Goal: Answer question/provide support: Share knowledge or assist other users

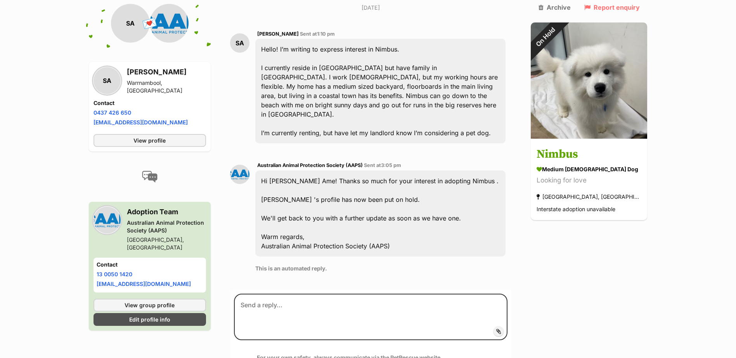
scroll to position [220, 0]
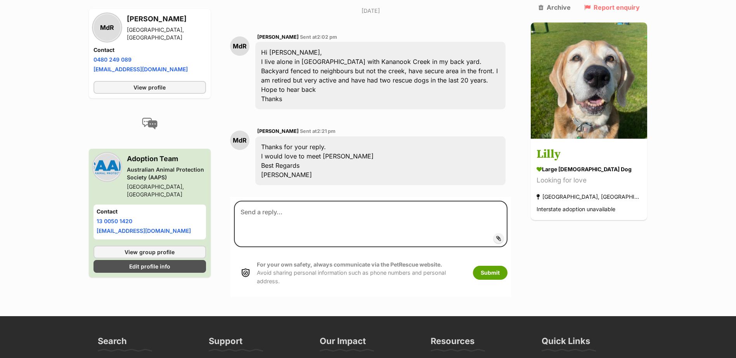
scroll to position [204, 0]
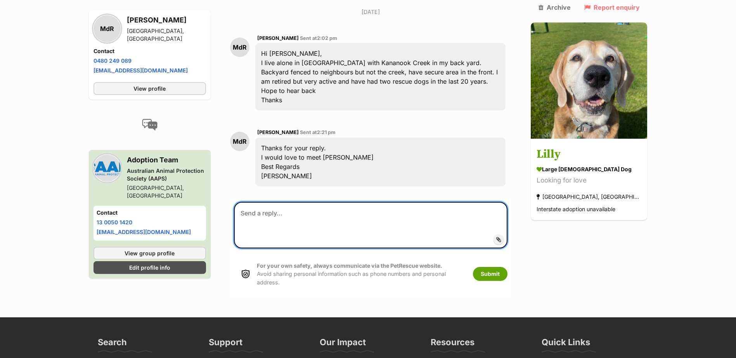
click at [262, 202] on textarea at bounding box center [371, 225] width 274 height 47
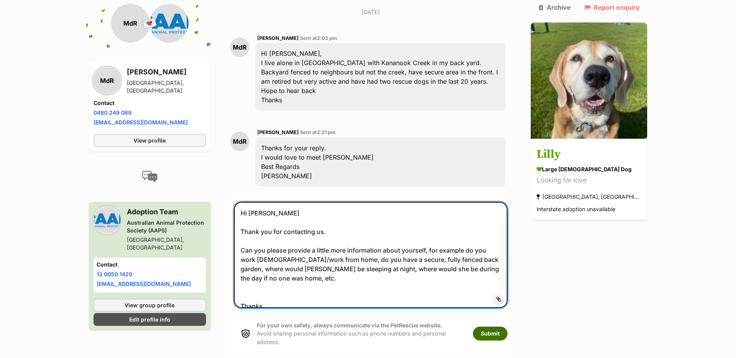
type textarea "Hi Martin Thank you for contacting us. Can you please provide a little more inf…"
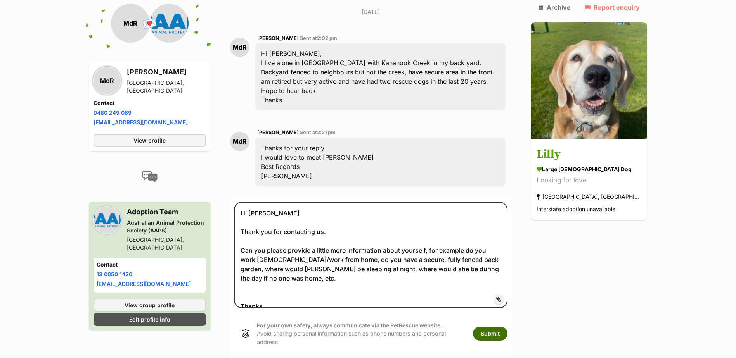
click at [507, 327] on button "Submit" at bounding box center [490, 334] width 35 height 14
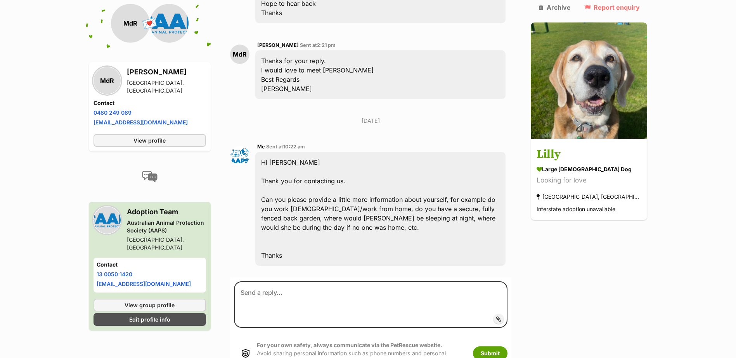
scroll to position [296, 0]
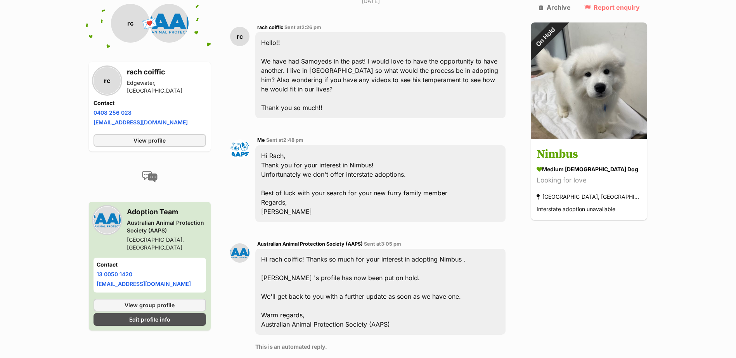
scroll to position [233, 0]
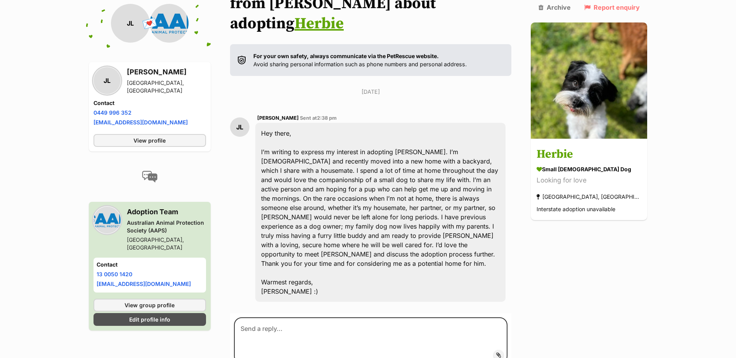
scroll to position [128, 0]
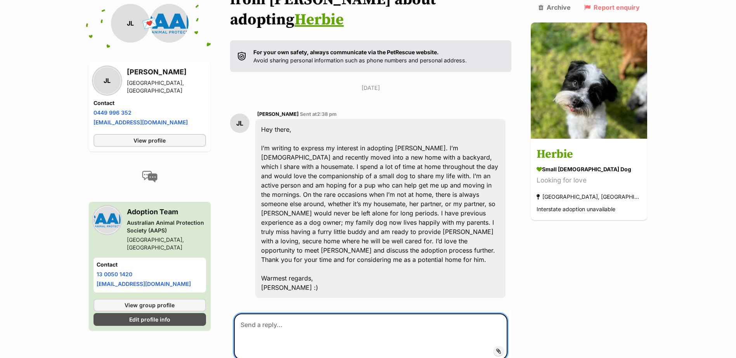
click at [259, 314] on textarea at bounding box center [371, 337] width 274 height 47
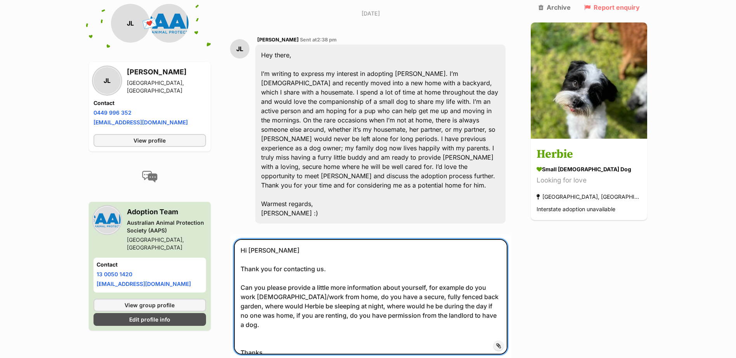
scroll to position [279, 0]
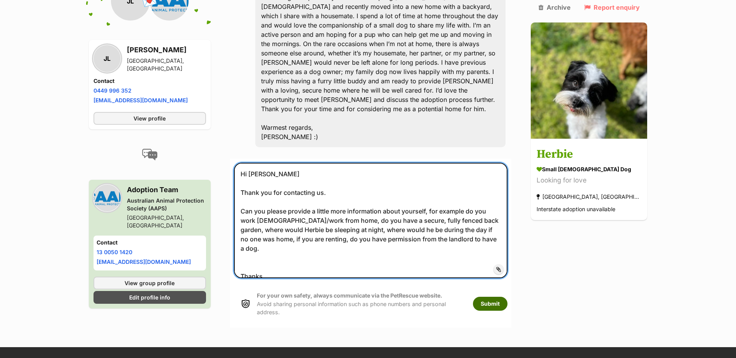
type textarea "Hi Jasmin Thank you for contacting us. Can you please provide a little more inf…"
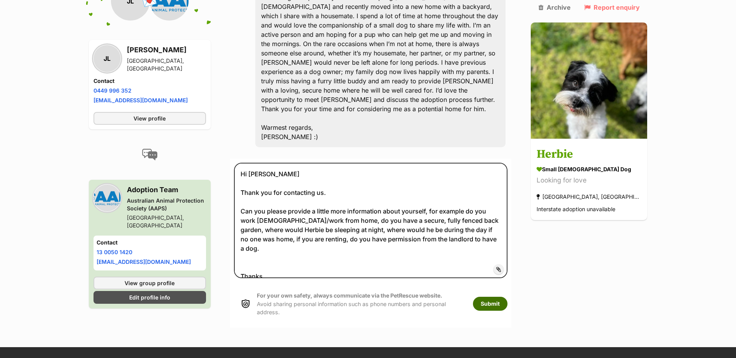
click at [507, 297] on button "Submit" at bounding box center [490, 304] width 35 height 14
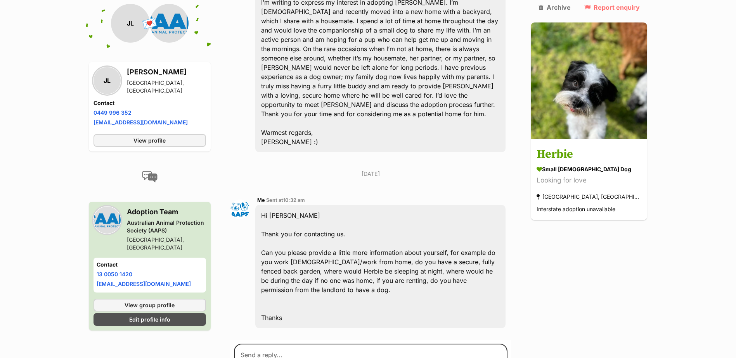
scroll to position [328, 0]
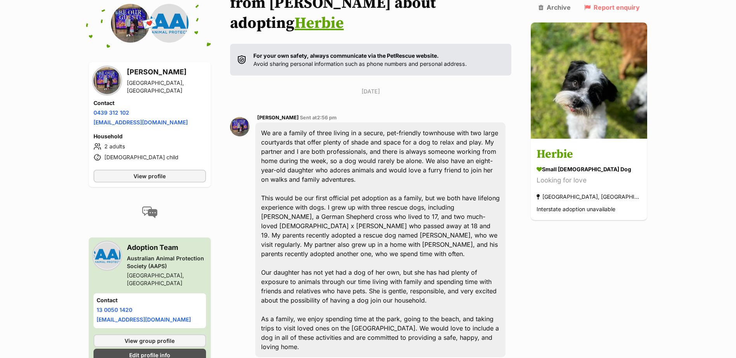
scroll to position [152, 0]
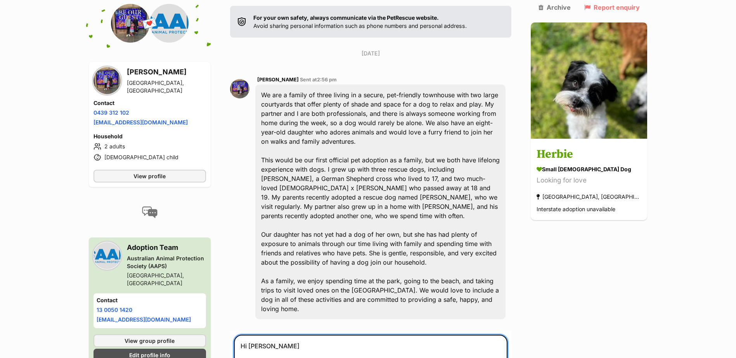
scroll to position [172, 0]
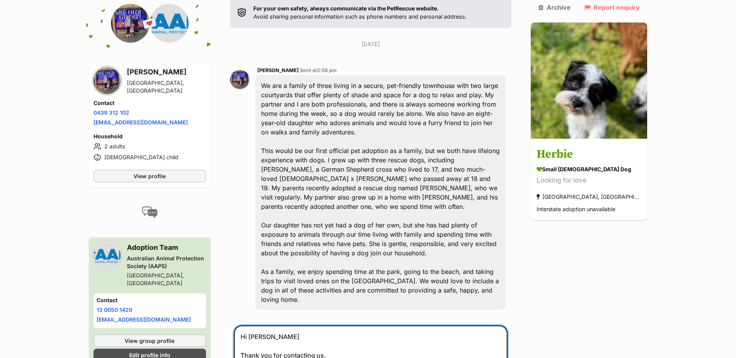
click at [508, 344] on textarea "Hi Megan Thank you for contacting us. Can you provide a little more information…" at bounding box center [371, 365] width 274 height 78
drag, startPoint x: 299, startPoint y: 352, endPoint x: 306, endPoint y: 349, distance: 8.0
click at [301, 351] on textarea "Hi Megan Thank you for contacting us. Can you provide a little more information…" at bounding box center [371, 365] width 274 height 78
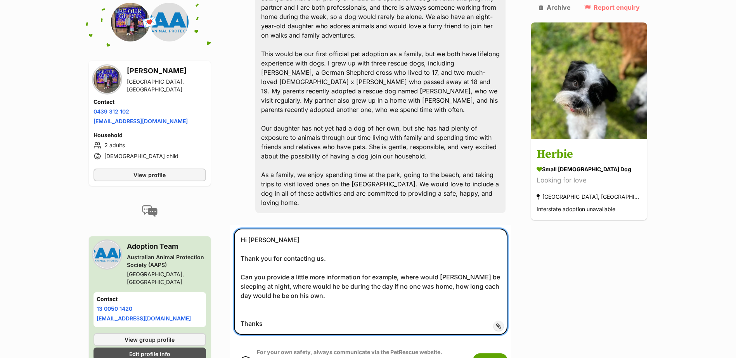
scroll to position [317, 0]
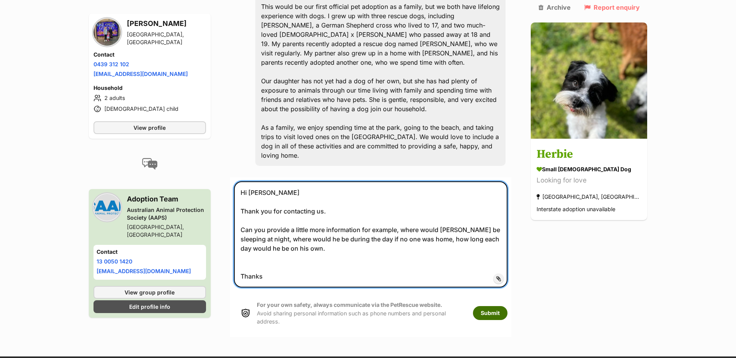
type textarea "Hi Megan Thank you for contacting us. Can you provide a little more information…"
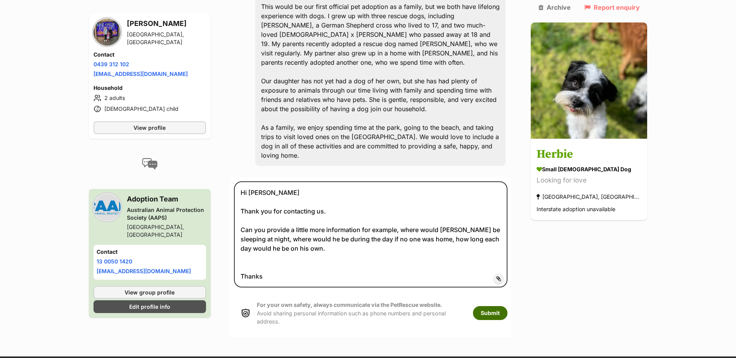
click at [505, 306] on button "Submit" at bounding box center [490, 313] width 35 height 14
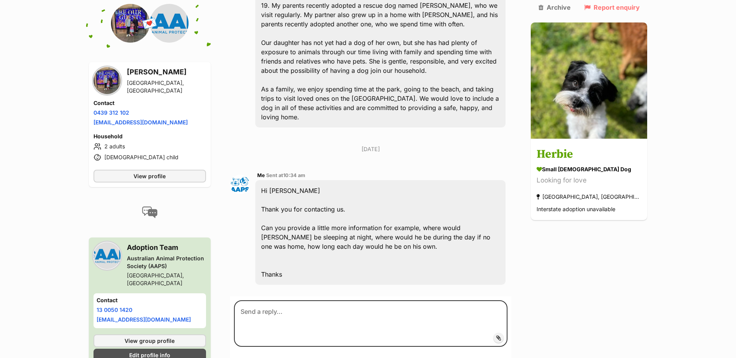
scroll to position [365, 0]
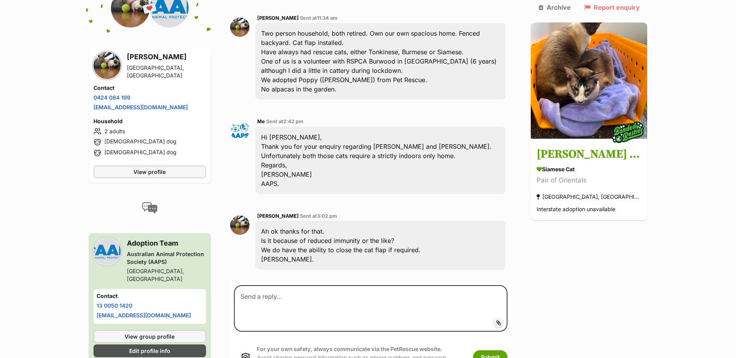
scroll to position [266, 0]
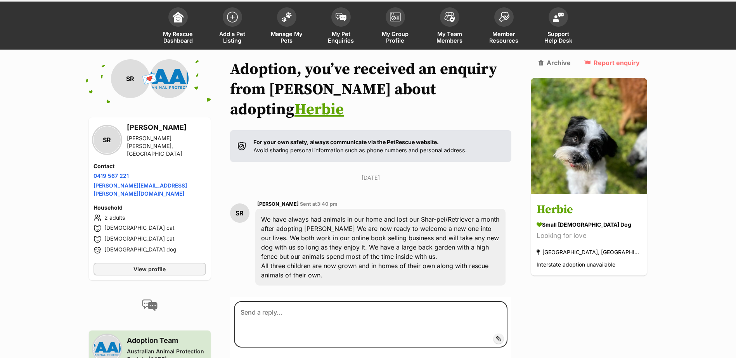
scroll to position [82, 0]
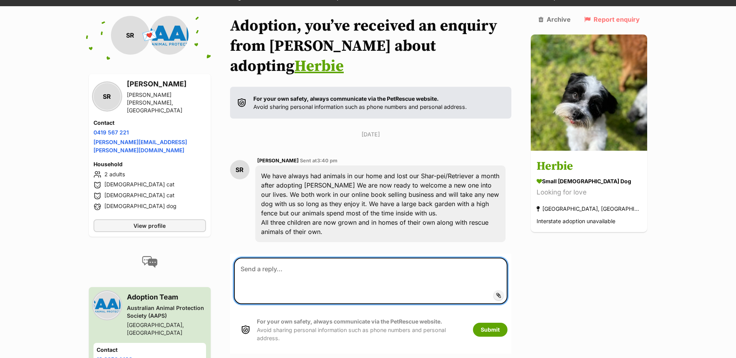
click at [289, 258] on textarea at bounding box center [371, 281] width 274 height 47
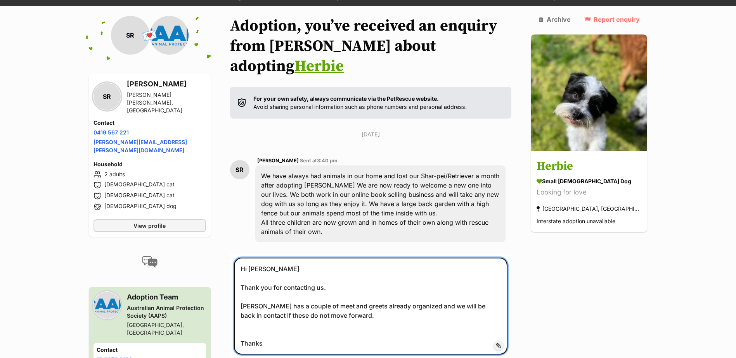
type textarea "Hi Stephanie Thank you for contacting us. Herbie has a couple of meet and greet…"
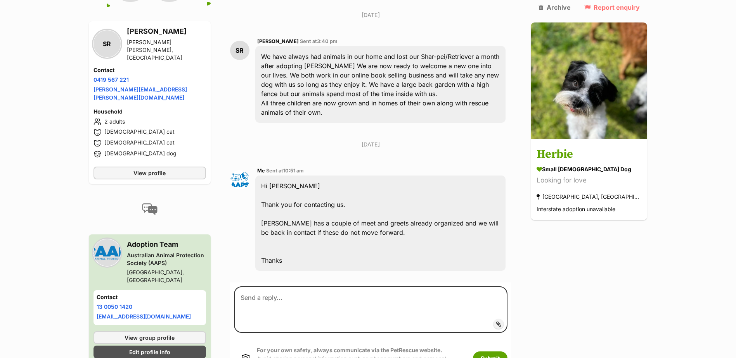
scroll to position [221, 0]
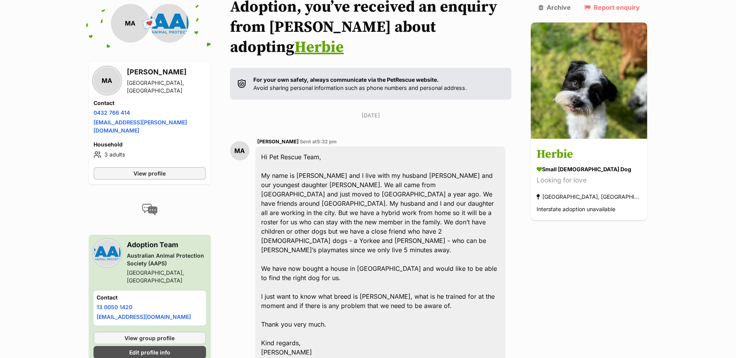
scroll to position [142, 0]
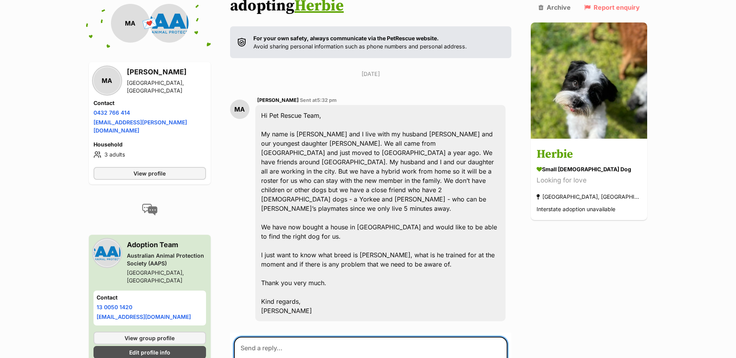
click at [265, 337] on textarea at bounding box center [371, 360] width 274 height 47
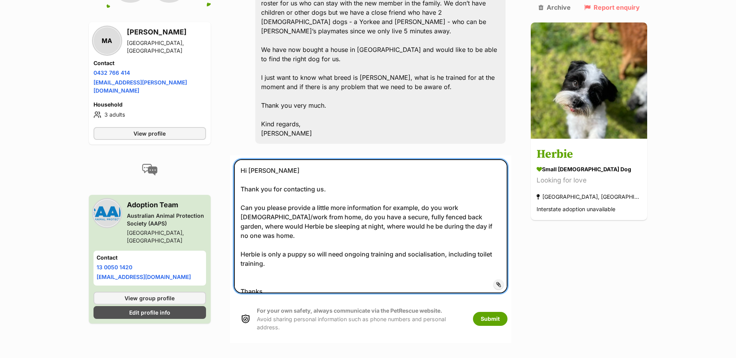
scroll to position [326, 0]
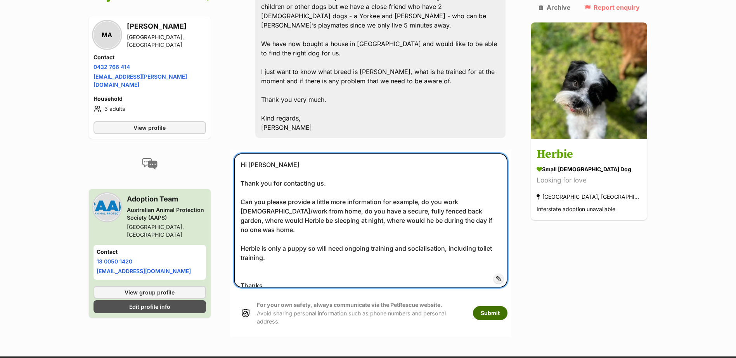
type textarea "Hi Marie Thank you for contacting us. Can you please provide a little more info…"
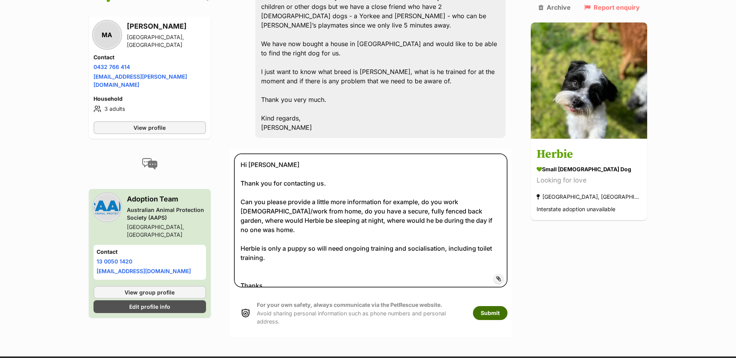
click at [507, 306] on button "Submit" at bounding box center [490, 313] width 35 height 14
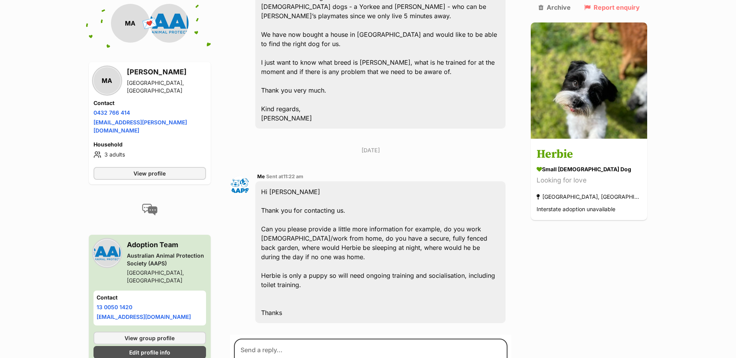
scroll to position [360, 0]
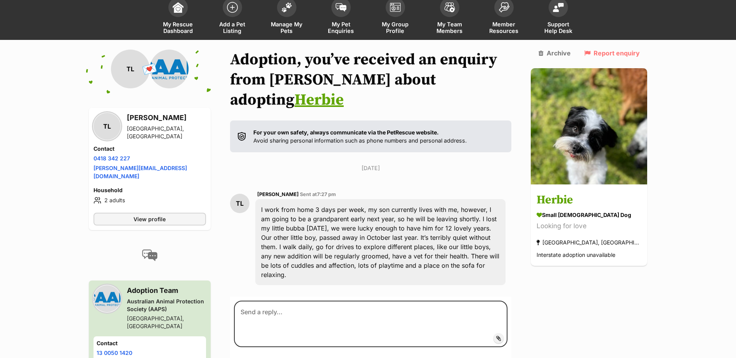
scroll to position [82, 0]
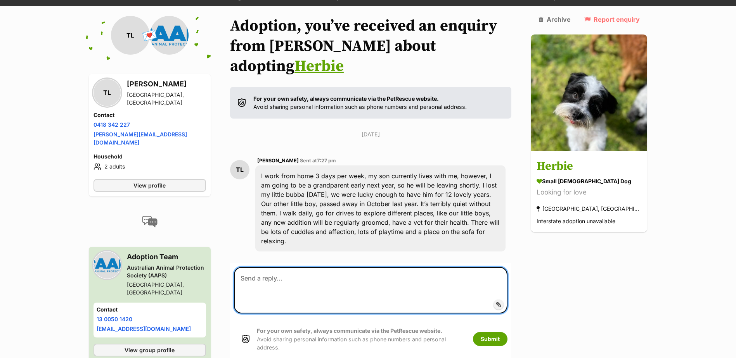
click at [263, 267] on textarea at bounding box center [371, 290] width 274 height 47
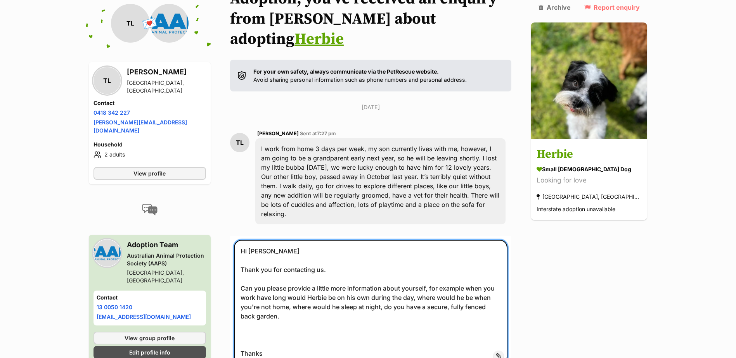
scroll to position [237, 0]
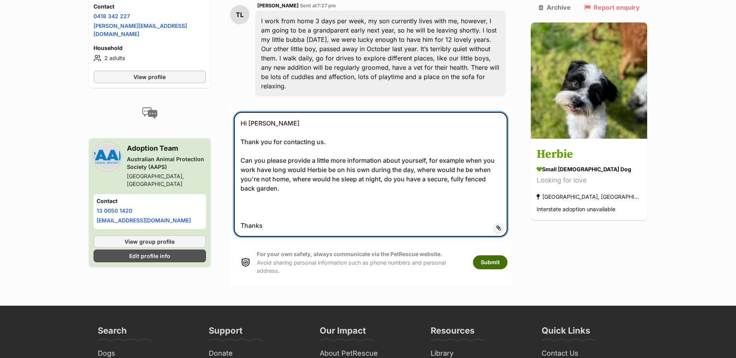
type textarea "Hi Tricia Thank you for contacting us. Can you please provide a little more inf…"
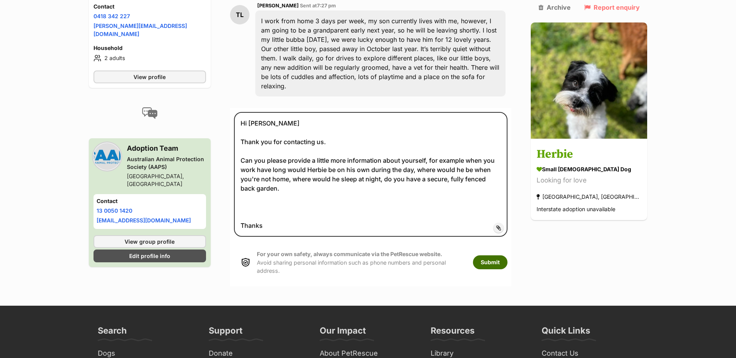
click at [507, 256] on button "Submit" at bounding box center [490, 263] width 35 height 14
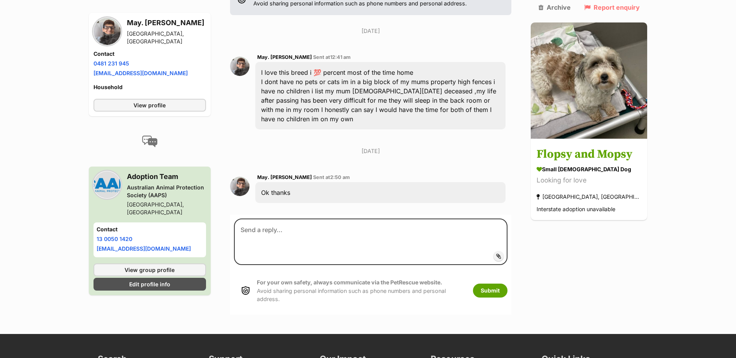
scroll to position [194, 0]
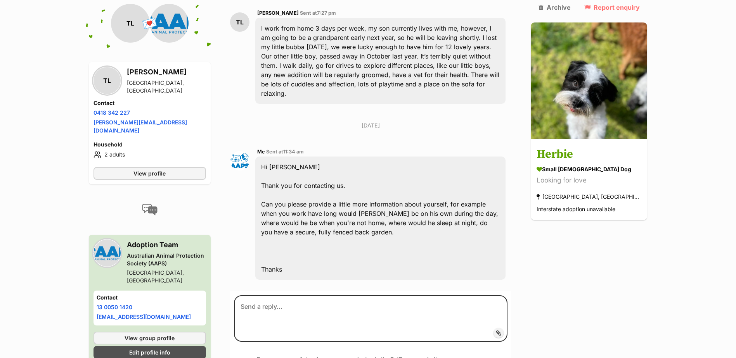
scroll to position [235, 0]
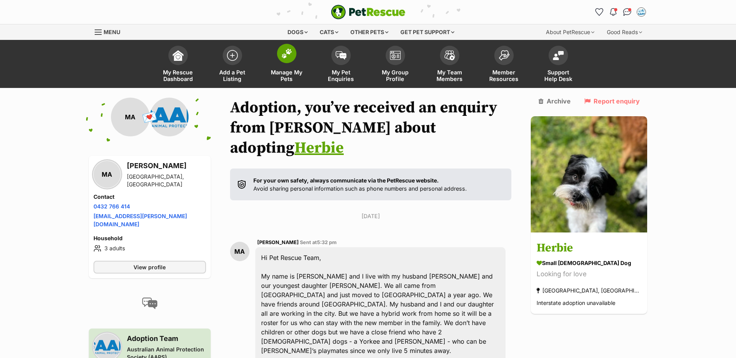
click at [280, 52] on span at bounding box center [286, 53] width 19 height 19
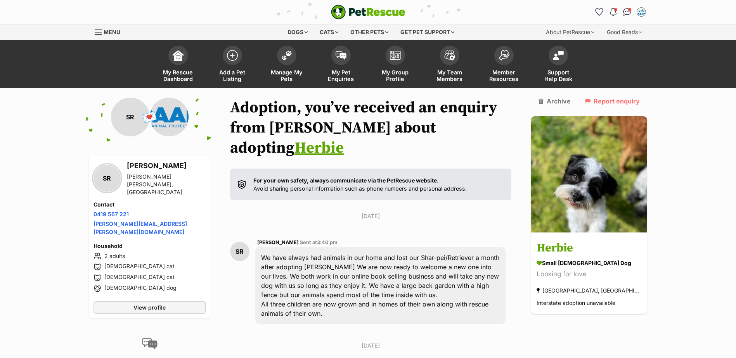
scroll to position [221, 0]
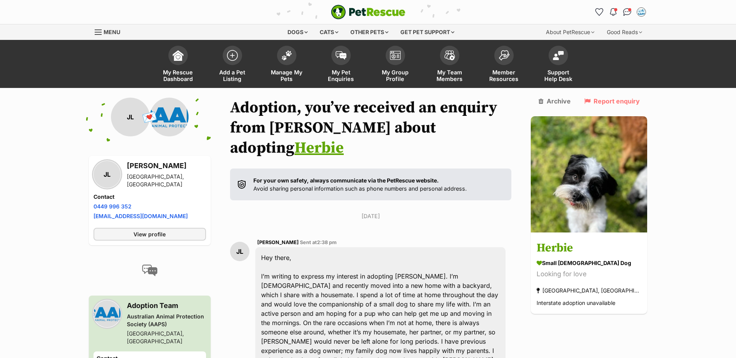
scroll to position [1, 0]
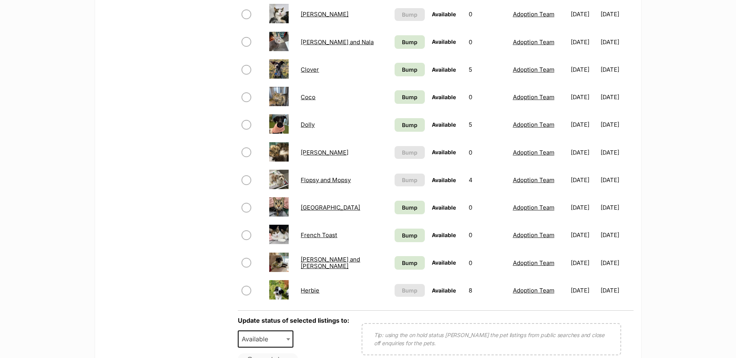
scroll to position [543, 0]
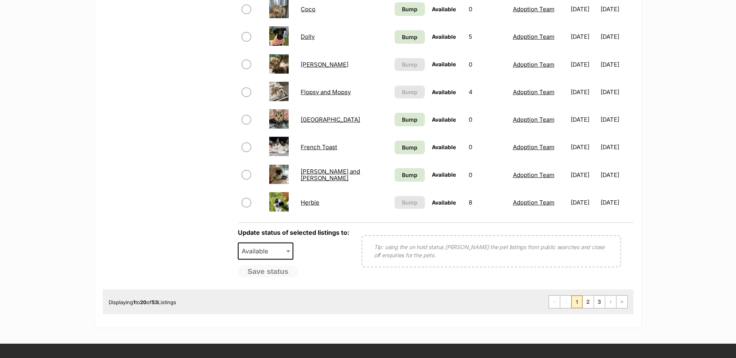
click at [309, 203] on link "Herbie" at bounding box center [310, 202] width 19 height 7
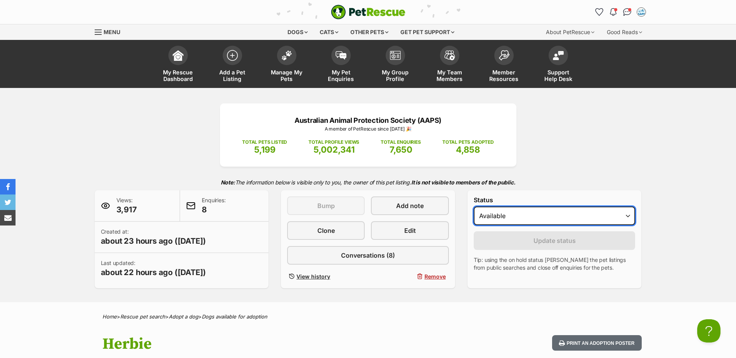
click at [626, 216] on select "Draft - not available as listing has enquires Available On hold Adopted" at bounding box center [555, 216] width 162 height 19
select select "on_hold"
click at [474, 207] on select "Draft - not available as listing has enquires Available On hold Adopted" at bounding box center [555, 216] width 162 height 19
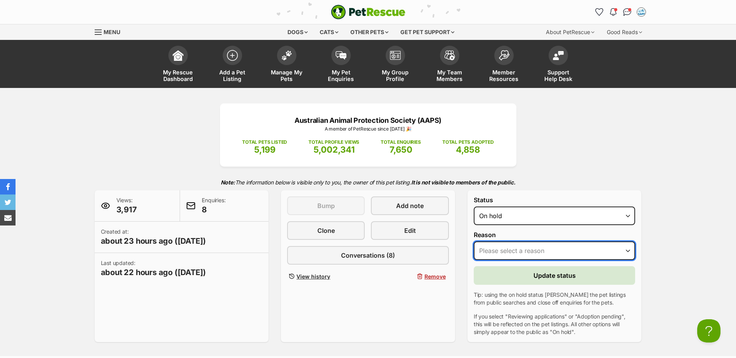
click at [630, 251] on select "Please select a reason Medical reasons Reviewing applications Adoption pending …" at bounding box center [555, 251] width 162 height 19
select select "reviewing_applications"
click at [474, 242] on select "Please select a reason Medical reasons Reviewing applications Adoption pending …" at bounding box center [555, 251] width 162 height 19
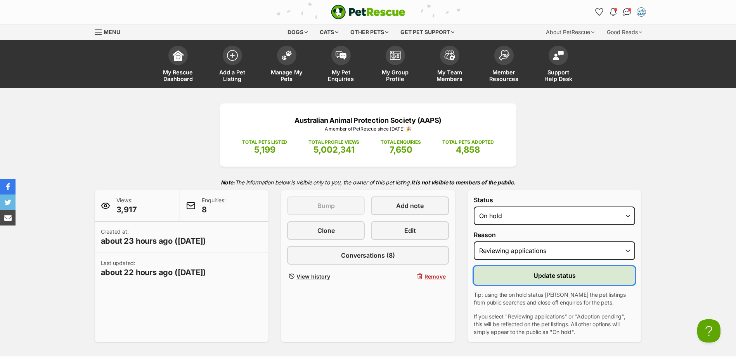
click at [551, 273] on span "Update status" at bounding box center [554, 275] width 42 height 9
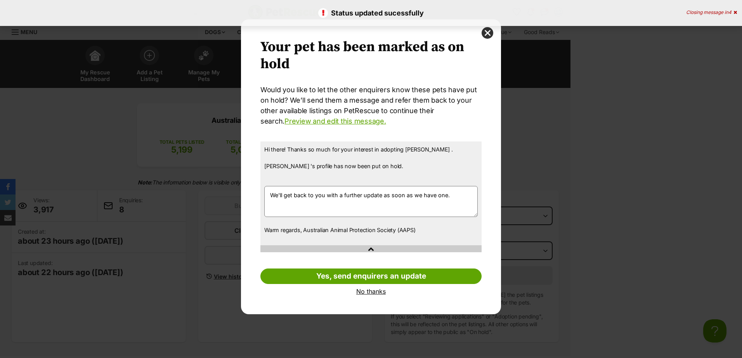
click at [369, 293] on link "No thanks" at bounding box center [370, 291] width 221 height 7
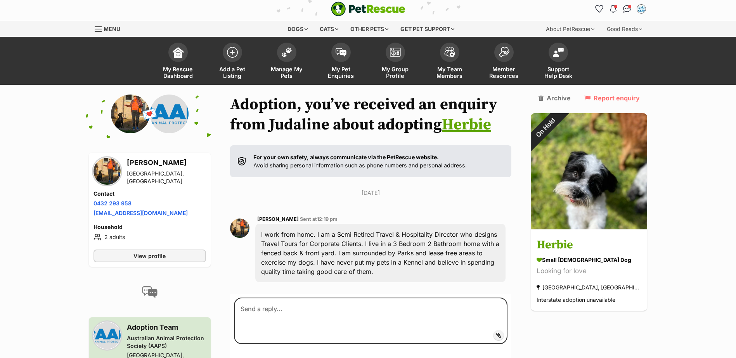
scroll to position [73, 0]
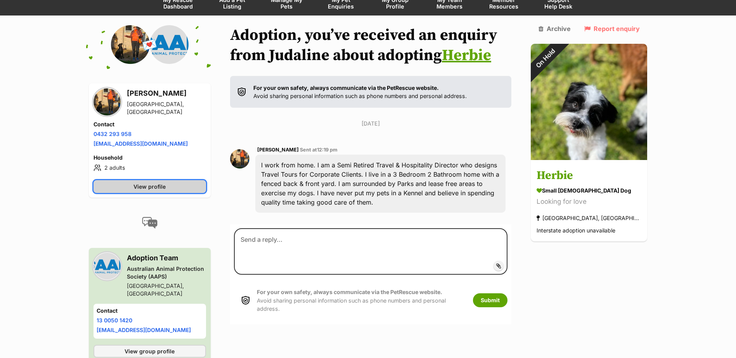
click at [164, 187] on span "View profile" at bounding box center [149, 187] width 32 height 8
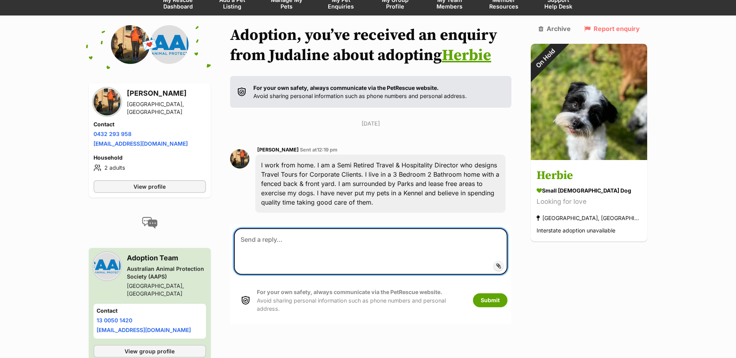
click at [277, 237] on textarea at bounding box center [371, 251] width 274 height 47
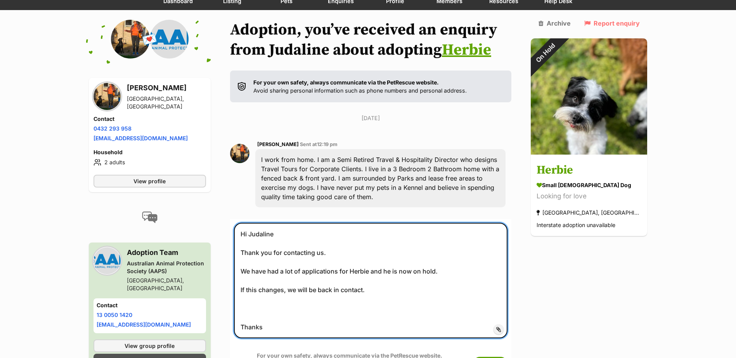
scroll to position [189, 0]
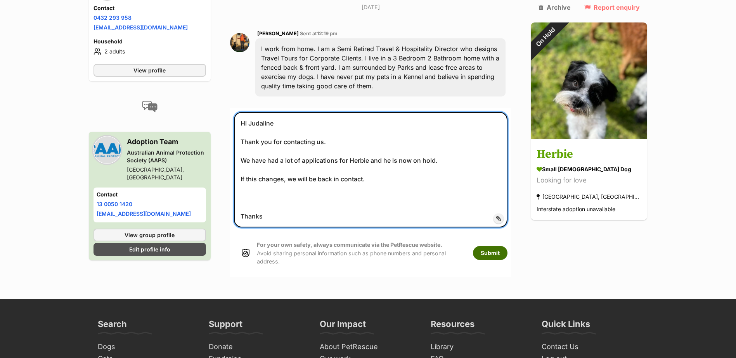
type textarea "Hi Judaline Thank you for contacting us. We have had a lot of applications for …"
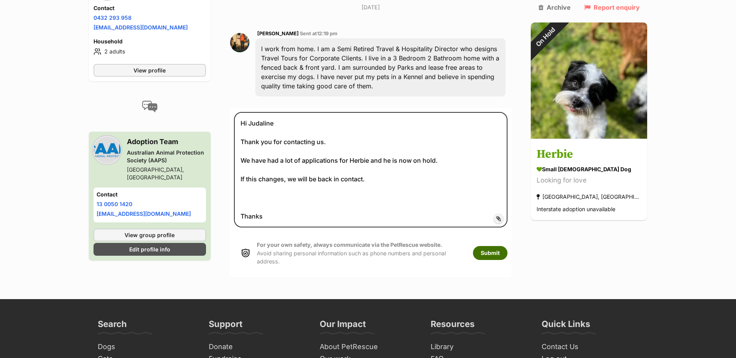
click at [506, 246] on button "Submit" at bounding box center [490, 253] width 35 height 14
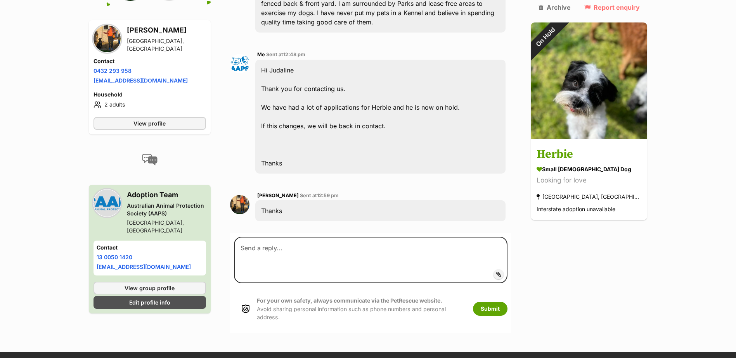
scroll to position [280, 0]
